Goal: Information Seeking & Learning: Check status

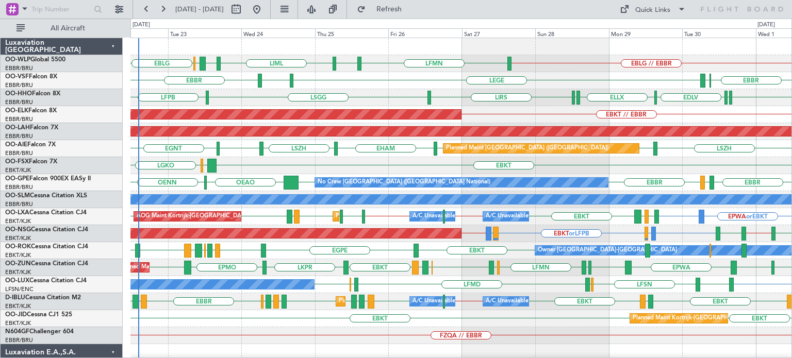
click at [600, 68] on div "EBLG // EBBR LFMN EBLG LIML LIBD ELLX EBLG" at bounding box center [460, 63] width 661 height 17
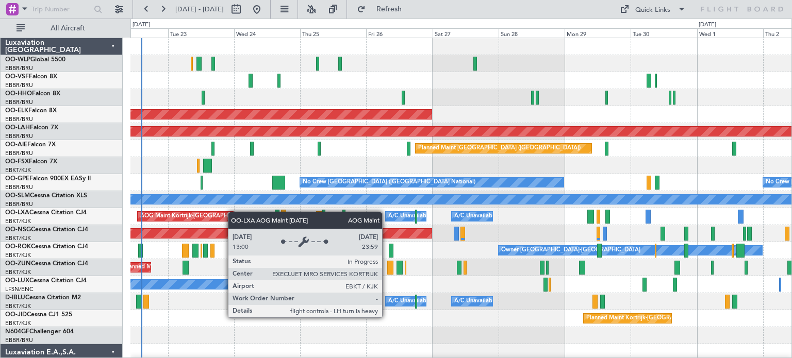
click at [225, 213] on div "Planned Maint Kortrijk-[GEOGRAPHIC_DATA] Planned [GEOGRAPHIC_DATA][PERSON_NAME]…" at bounding box center [460, 353] width 661 height 630
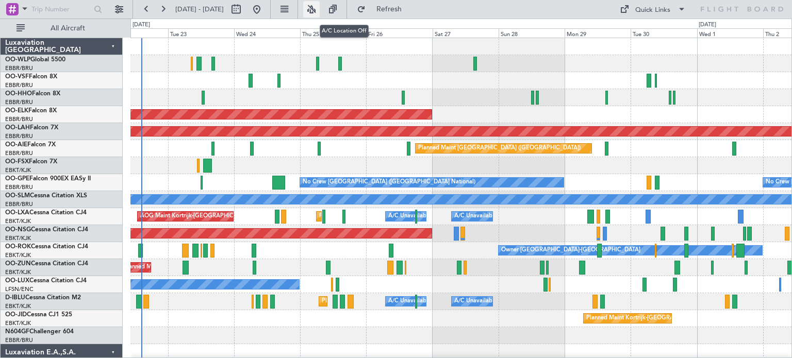
click at [320, 9] on button at bounding box center [311, 9] width 16 height 16
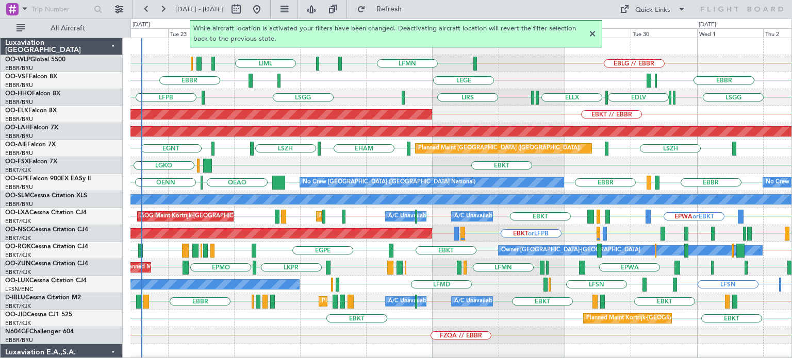
click at [592, 34] on div at bounding box center [592, 34] width 12 height 12
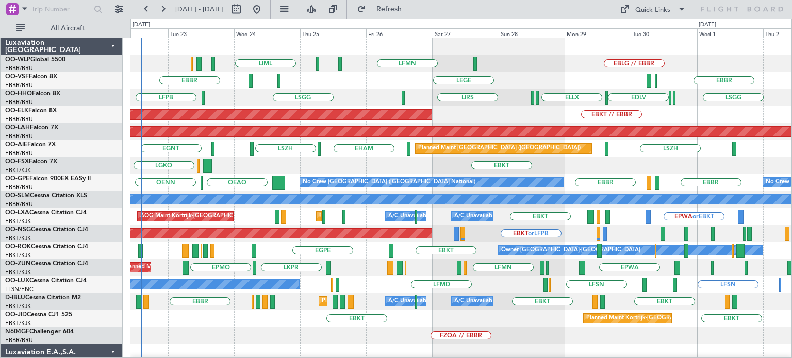
click at [356, 141] on div "LSZH [GEOGRAPHIC_DATA] [GEOGRAPHIC_DATA] [GEOGRAPHIC_DATA] [GEOGRAPHIC_DATA] [G…" at bounding box center [460, 148] width 661 height 17
